Goal: Find specific page/section: Find specific page/section

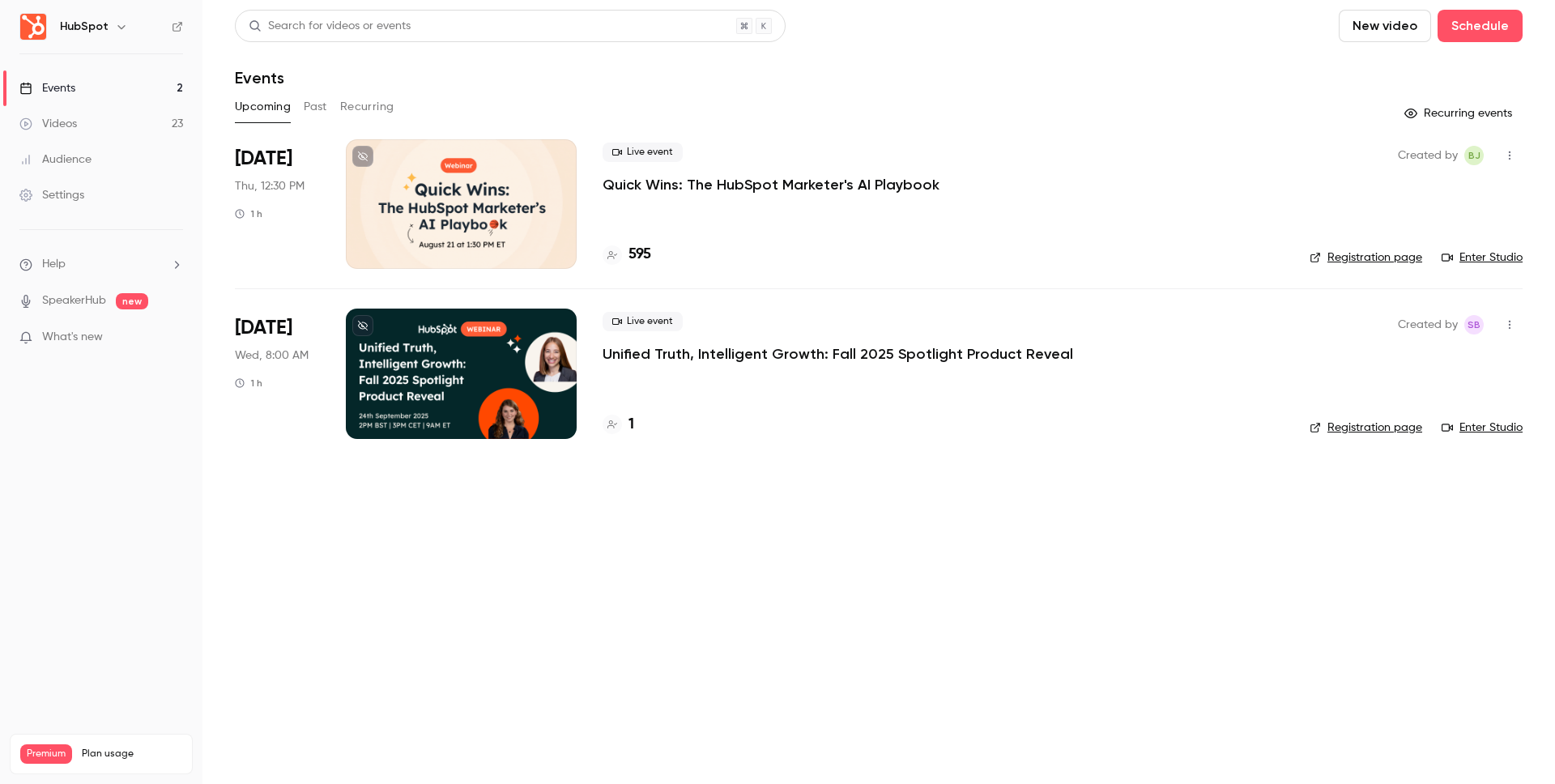
click at [306, 106] on button "Past" at bounding box center [316, 106] width 23 height 26
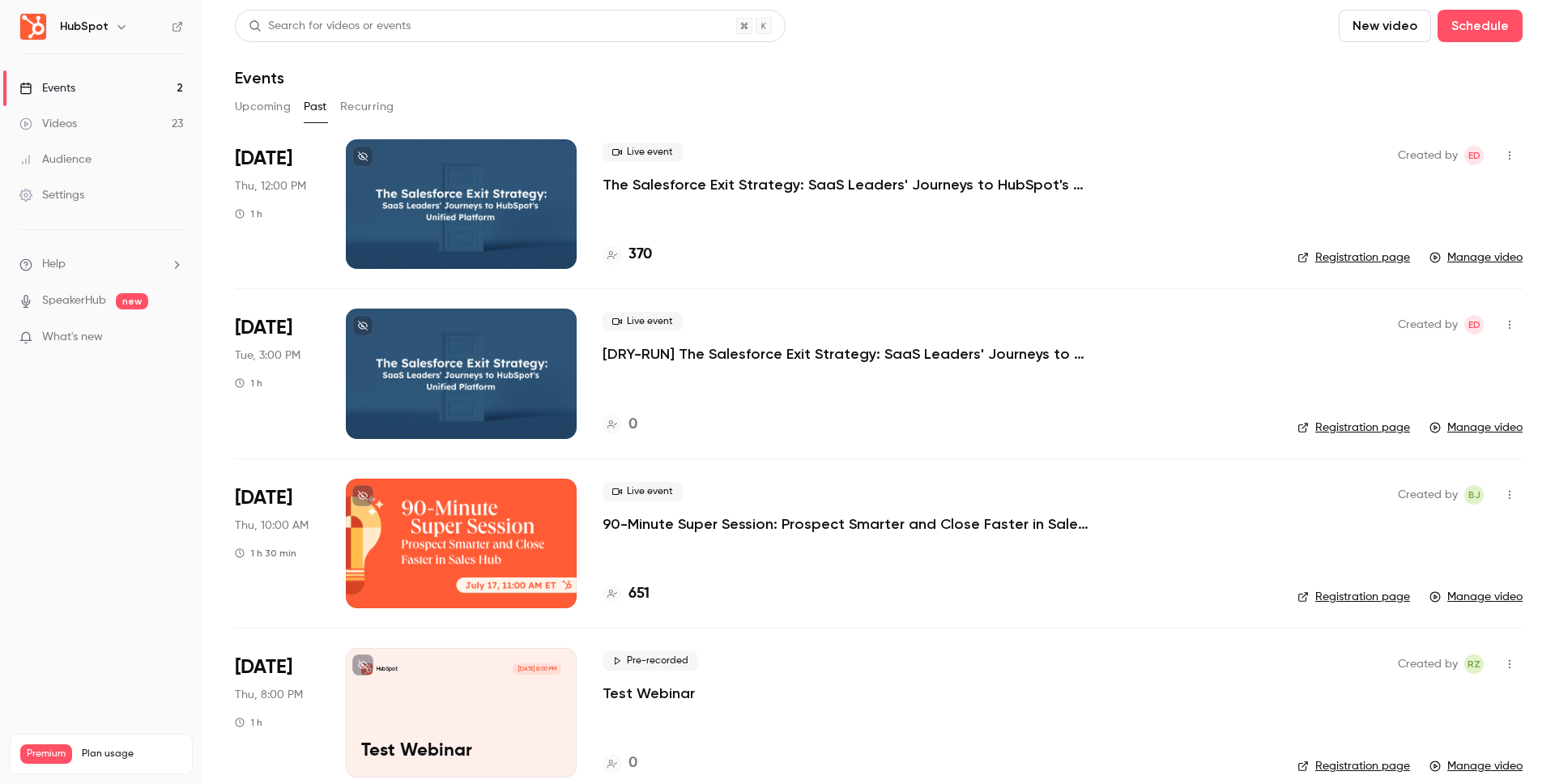
click at [283, 106] on button "Upcoming" at bounding box center [263, 106] width 56 height 26
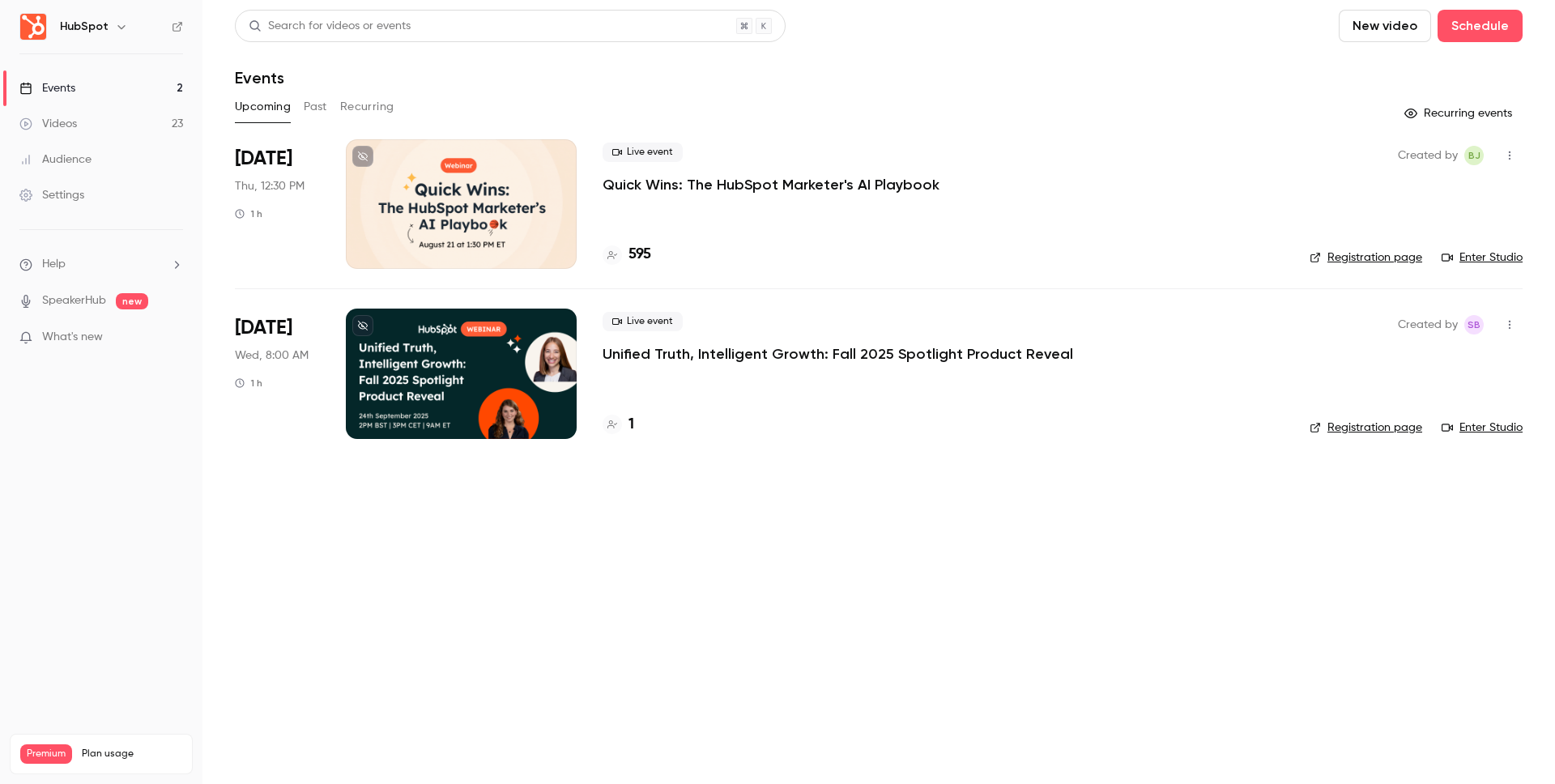
click at [217, 81] on main "Search for videos or events New video Schedule Events Upcoming Past Recurring R…" at bounding box center [879, 392] width 1352 height 784
